Goal: Complete application form: Complete application form

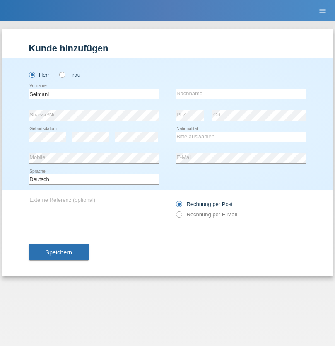
type input "Selmani"
click at [241, 94] on input "text" at bounding box center [241, 94] width 130 height 10
type input "Agron"
select select "XK"
select select "C"
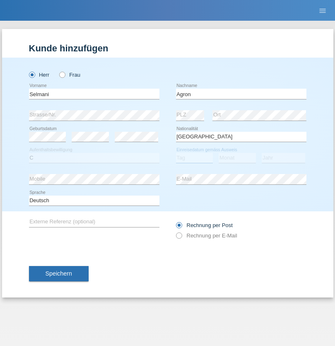
select select "08"
select select "01"
select select "1986"
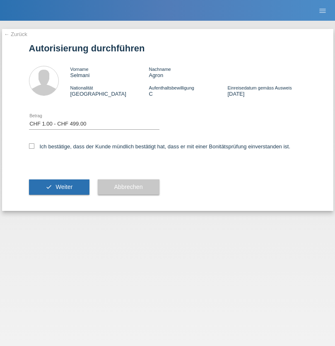
select select "1"
checkbox input "true"
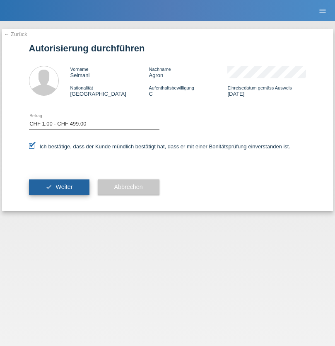
click at [59, 187] on span "Weiter" at bounding box center [63, 186] width 17 height 7
